Goal: Check status: Check status

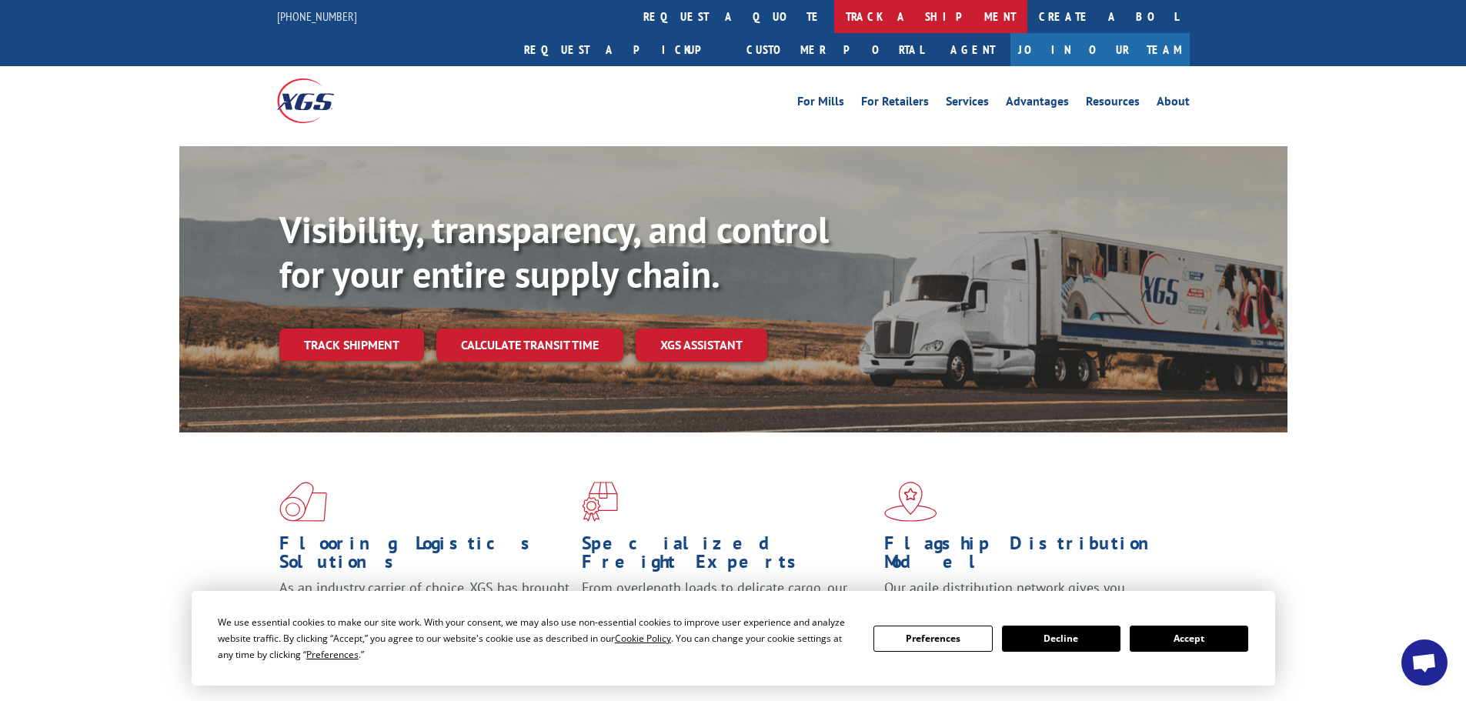
click at [834, 13] on link "track a shipment" at bounding box center [930, 16] width 193 height 33
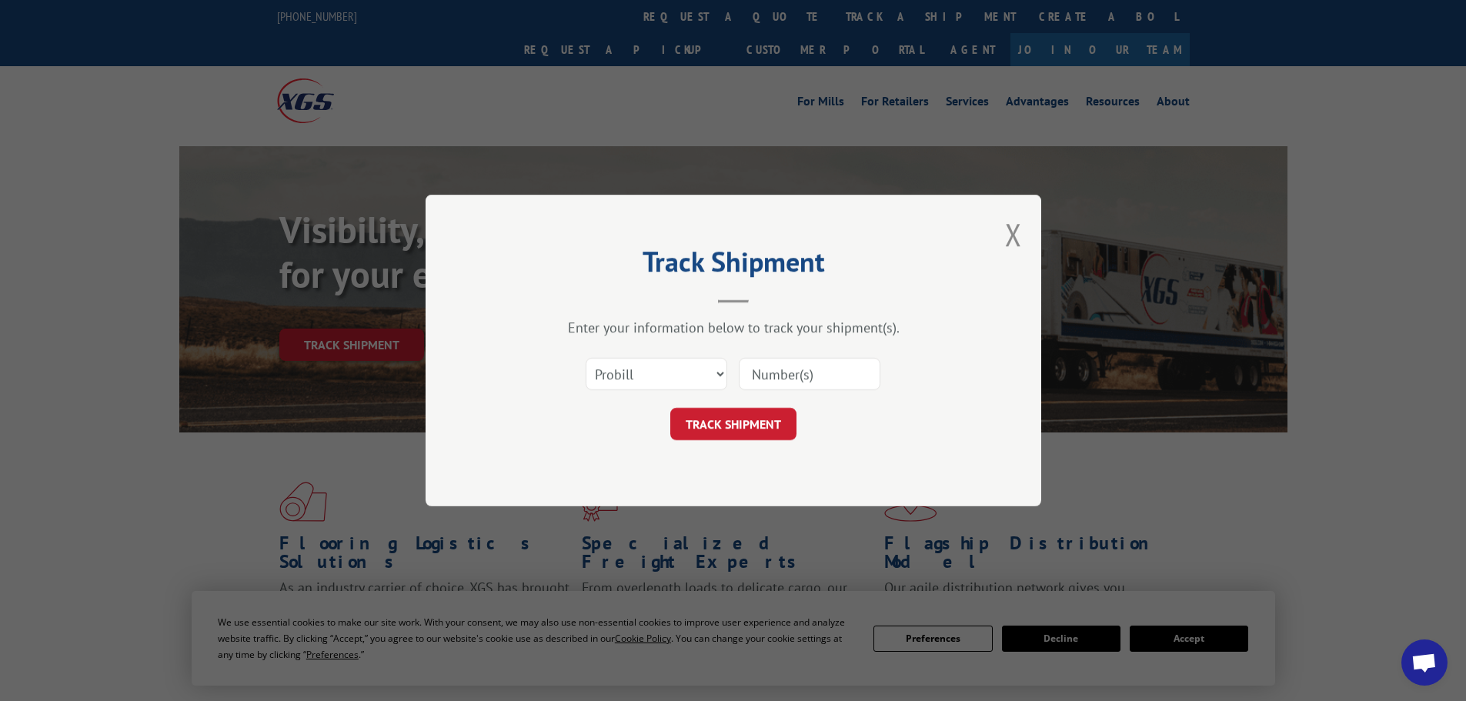
click at [766, 369] on input at bounding box center [810, 374] width 142 height 32
paste input "018784250929"
type input "018784250929"
click at [736, 421] on button "TRACK SHIPMENT" at bounding box center [733, 424] width 126 height 32
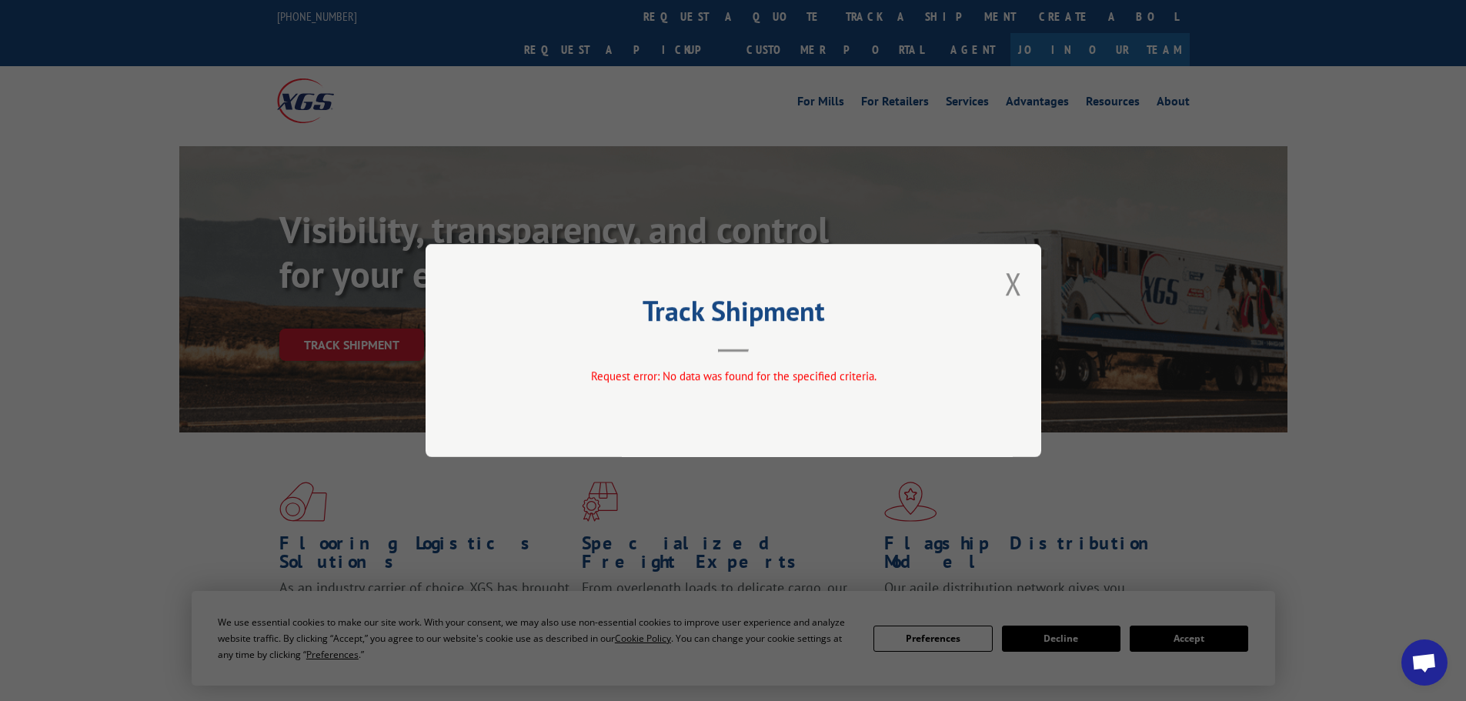
click at [542, 315] on h2 "Track Shipment" at bounding box center [733, 314] width 462 height 29
click at [1016, 279] on button "Close modal" at bounding box center [1013, 283] width 17 height 41
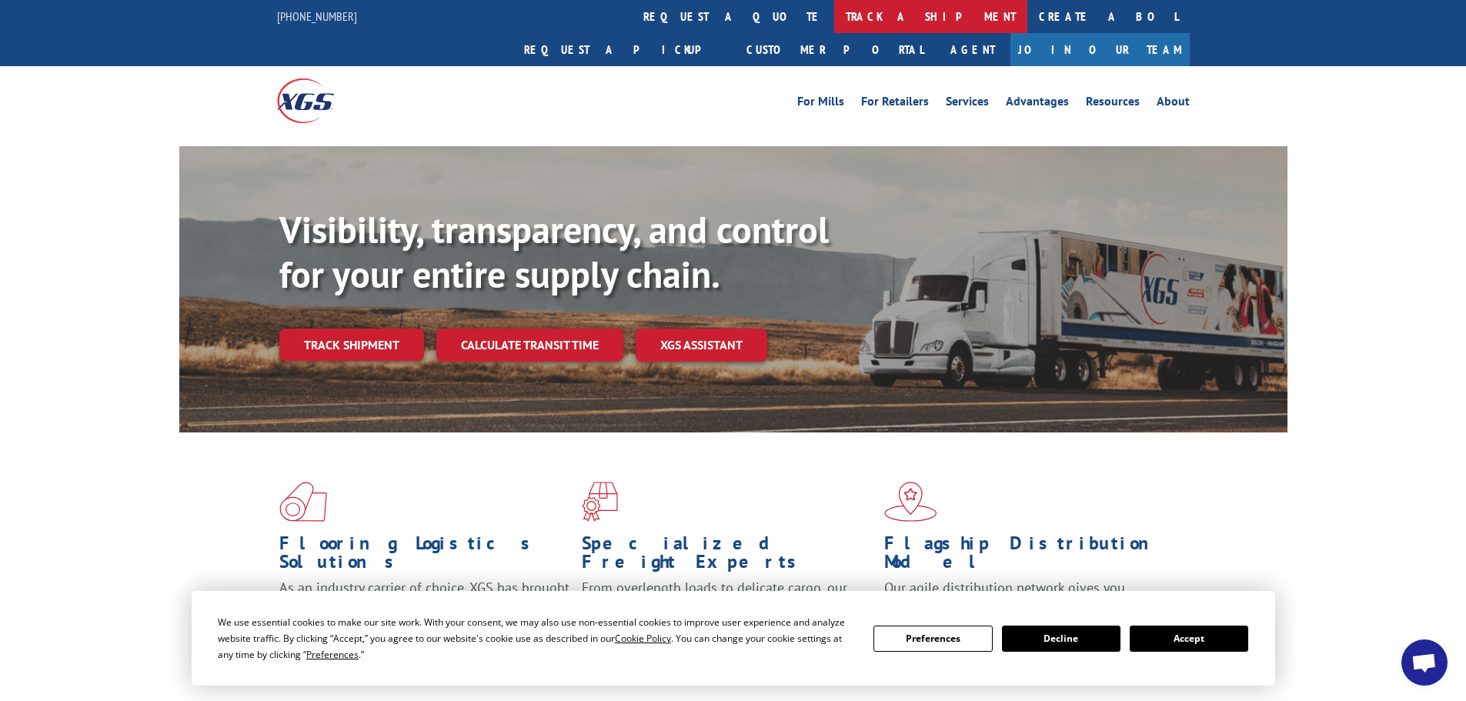
click at [834, 15] on link "track a shipment" at bounding box center [930, 16] width 193 height 33
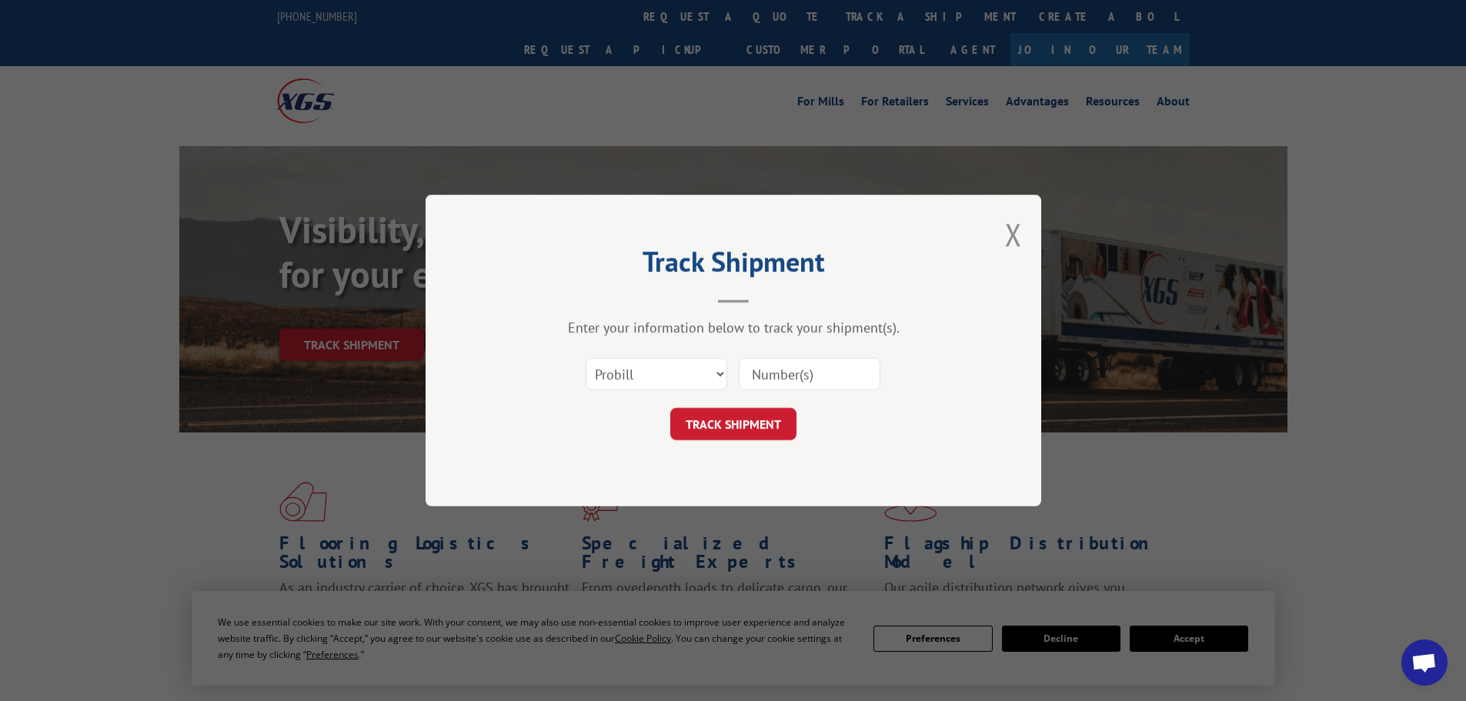
click at [765, 372] on input at bounding box center [810, 374] width 142 height 32
paste input "018784250929"
type input "018784250929"
click at [731, 423] on button "TRACK SHIPMENT" at bounding box center [733, 424] width 126 height 32
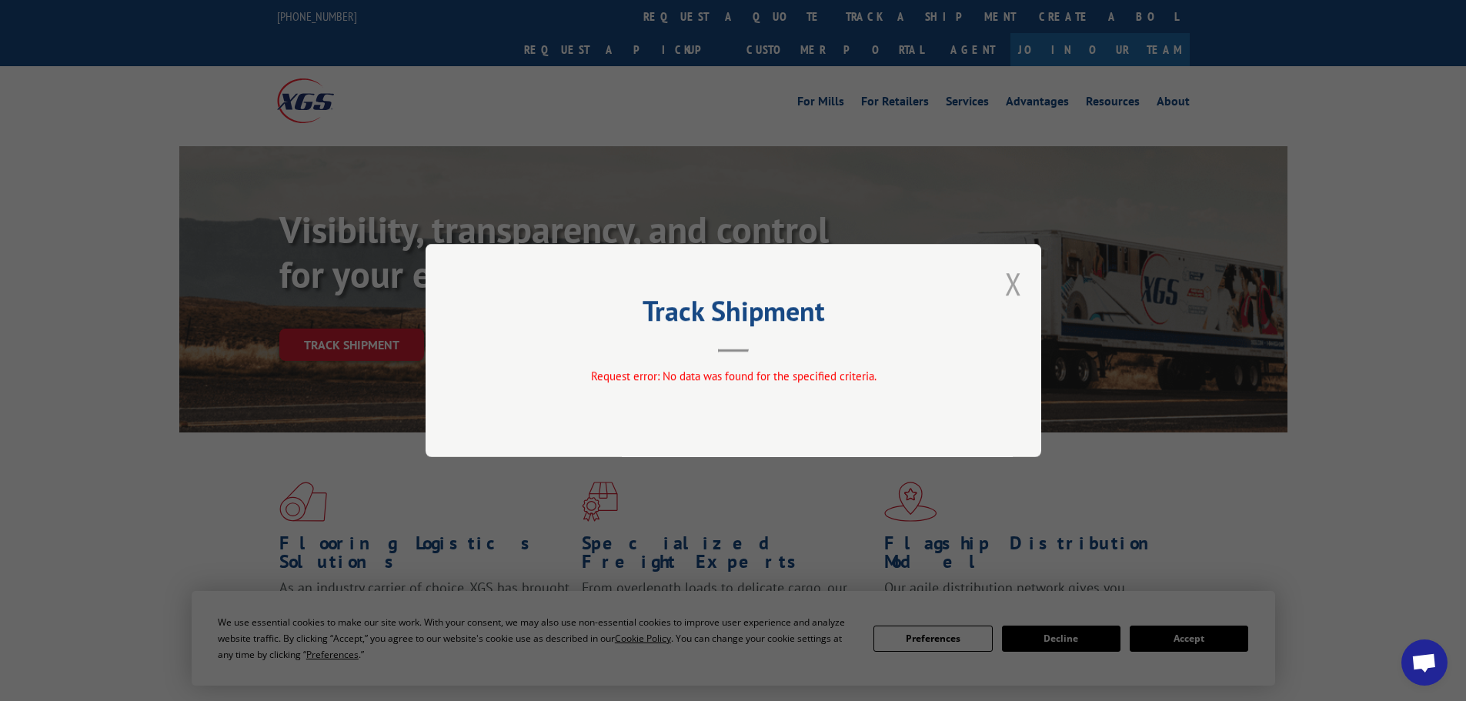
click at [1016, 273] on button "Close modal" at bounding box center [1013, 283] width 17 height 41
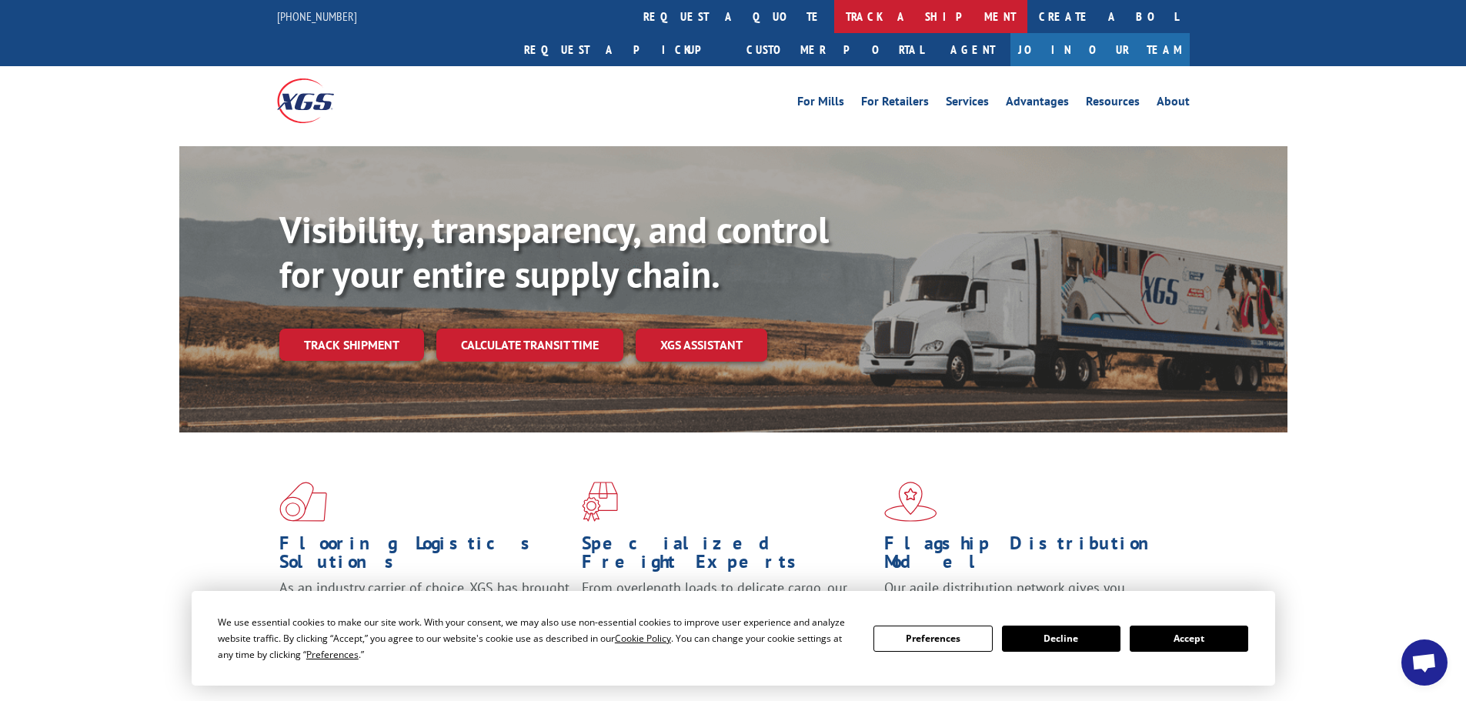
click at [834, 12] on link "track a shipment" at bounding box center [930, 16] width 193 height 33
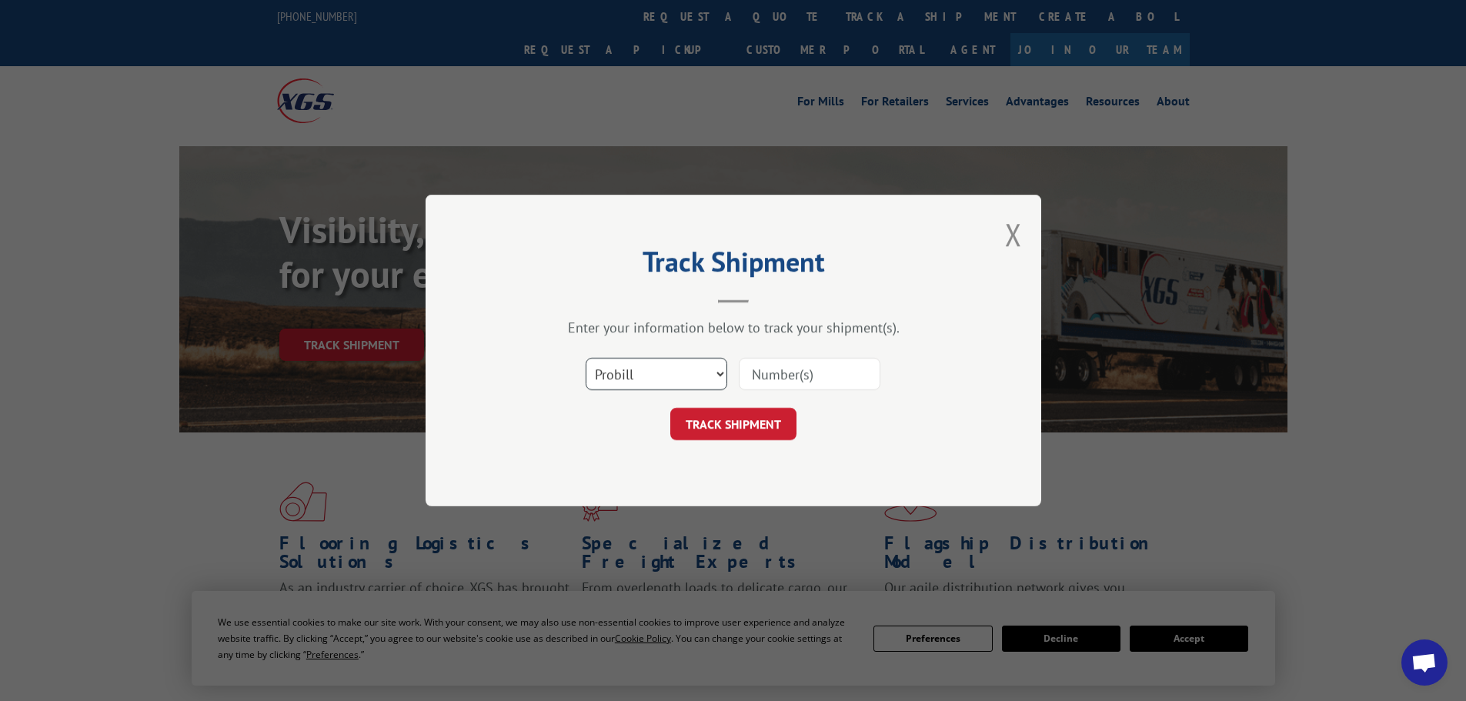
click at [649, 367] on select "Select category... Probill BOL PO" at bounding box center [657, 374] width 142 height 32
select select "bol"
click at [586, 358] on select "Select category... Probill BOL PO" at bounding box center [657, 374] width 142 height 32
click at [751, 374] on input at bounding box center [810, 374] width 142 height 32
paste input "471222"
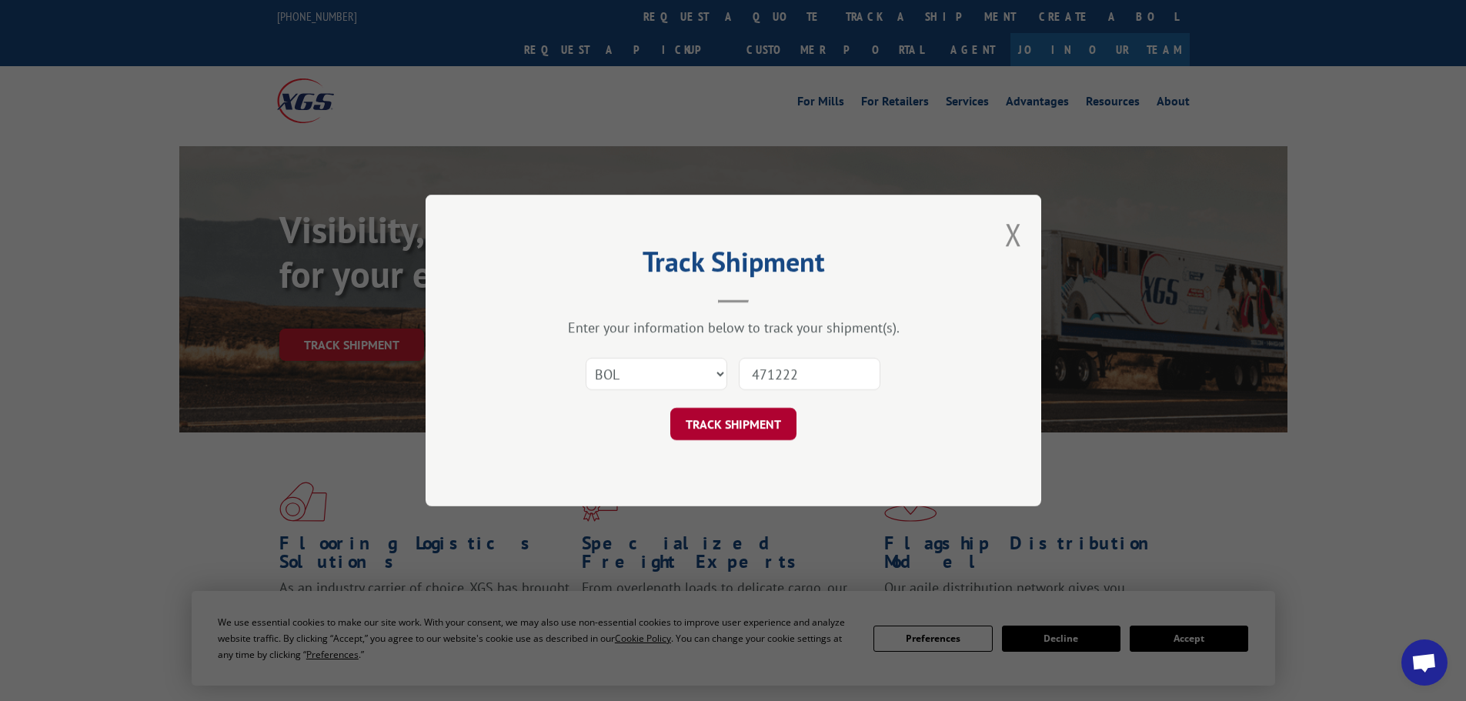
type input "471222"
click at [746, 422] on button "TRACK SHIPMENT" at bounding box center [733, 424] width 126 height 32
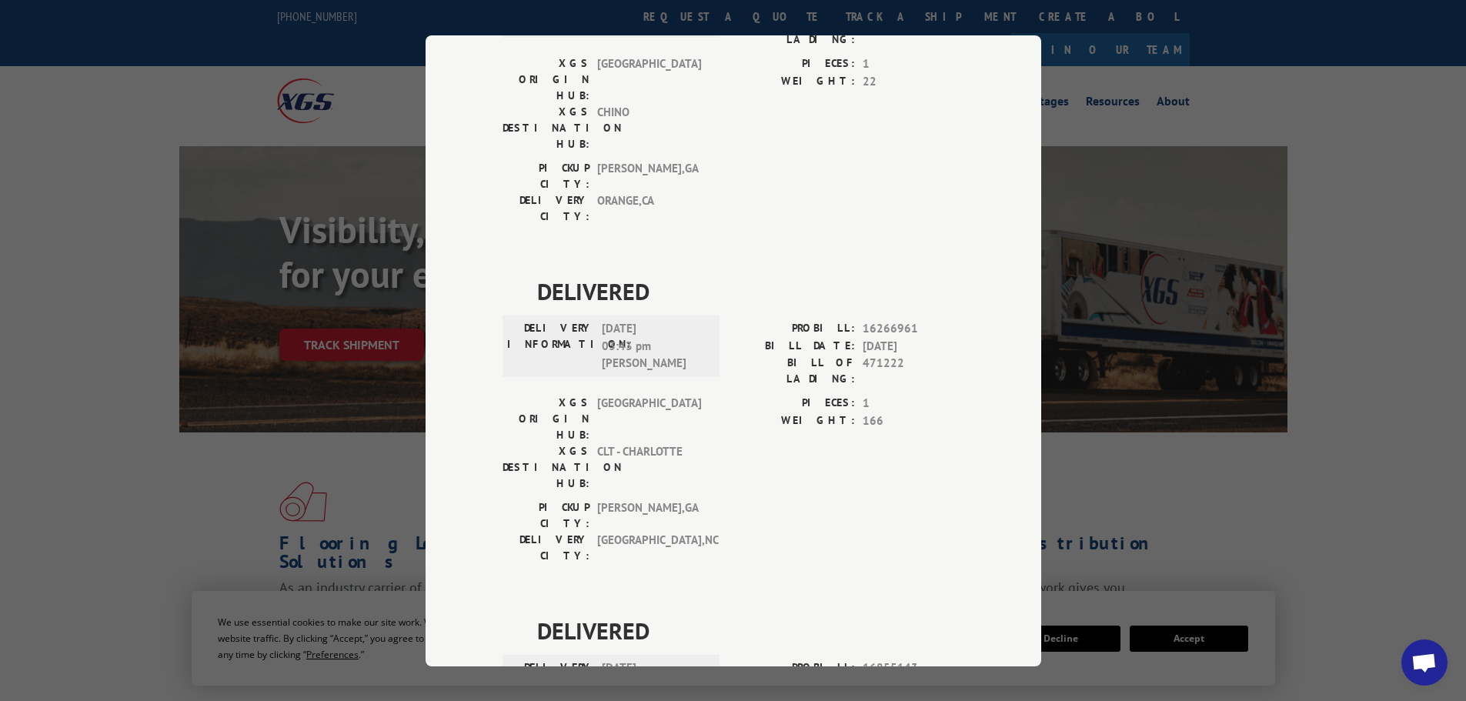
scroll to position [1616, 0]
